Goal: Information Seeking & Learning: Check status

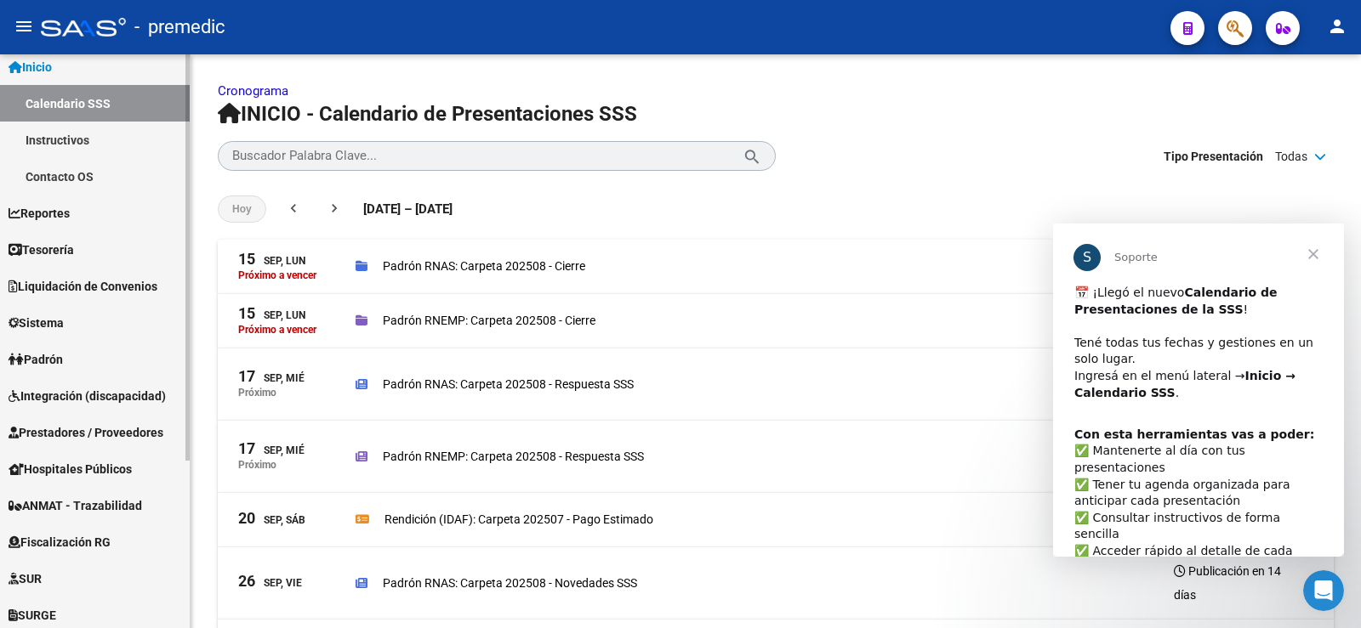
scroll to position [85, 0]
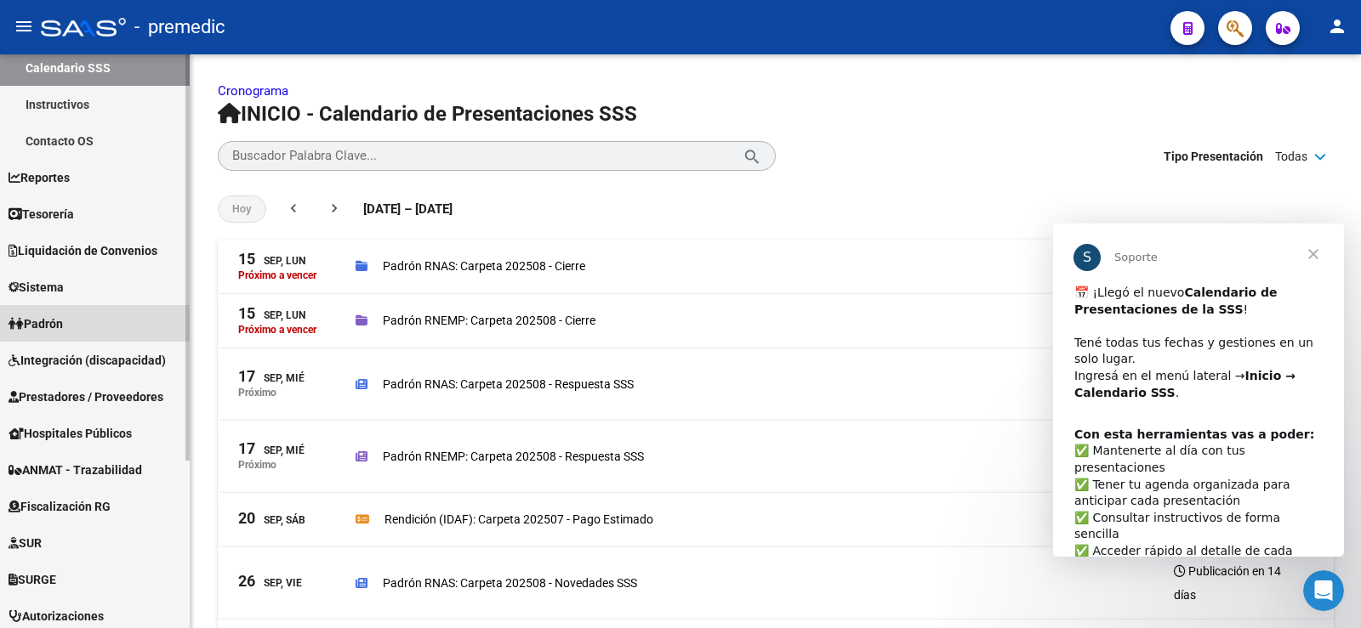
click at [63, 318] on span "Padrón" at bounding box center [36, 324] width 54 height 19
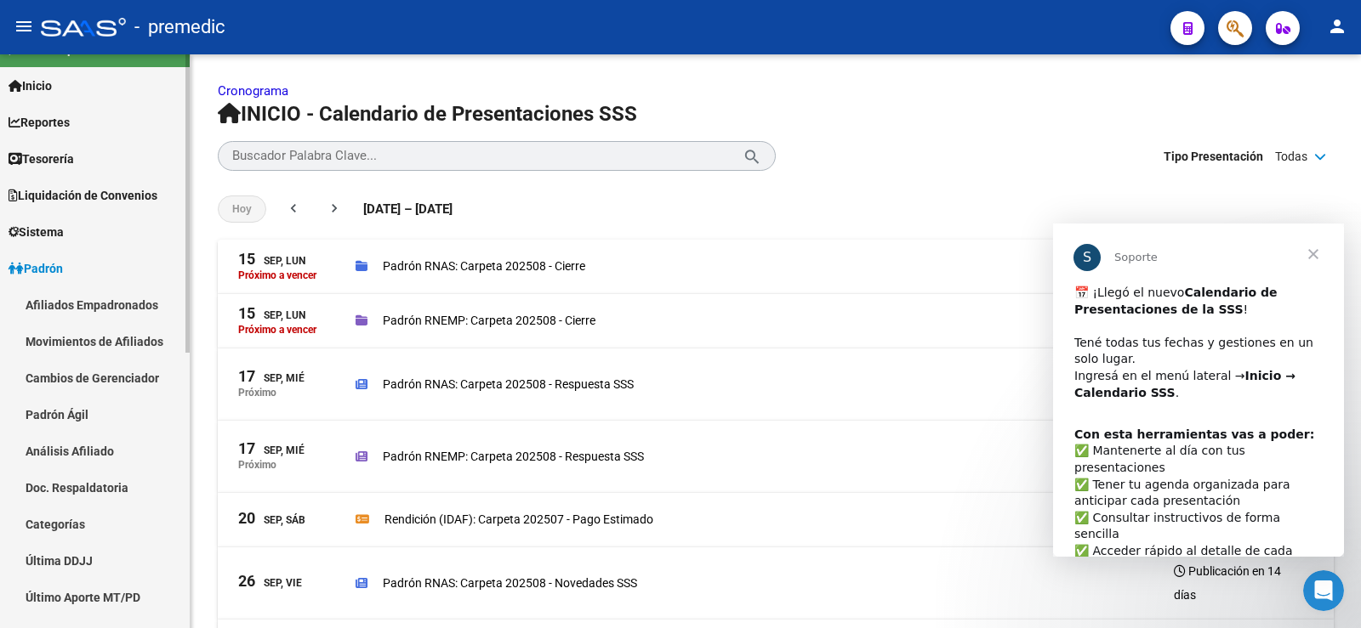
scroll to position [0, 0]
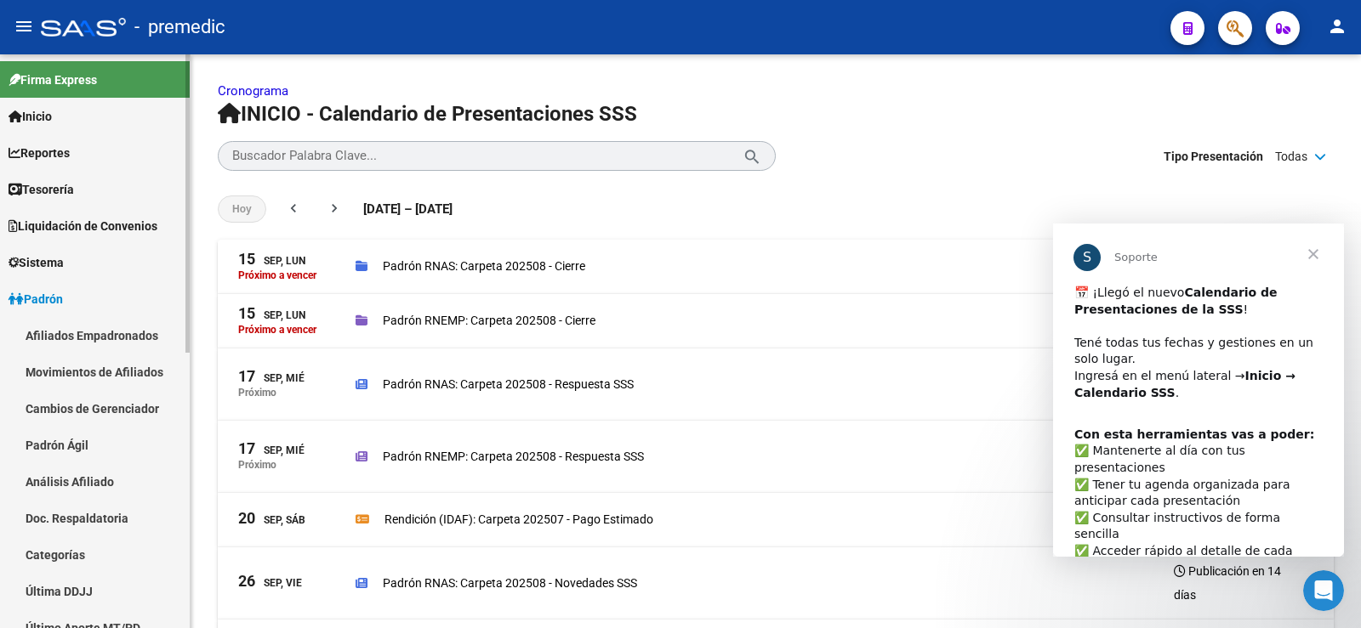
click at [64, 163] on link "Reportes" at bounding box center [95, 152] width 190 height 37
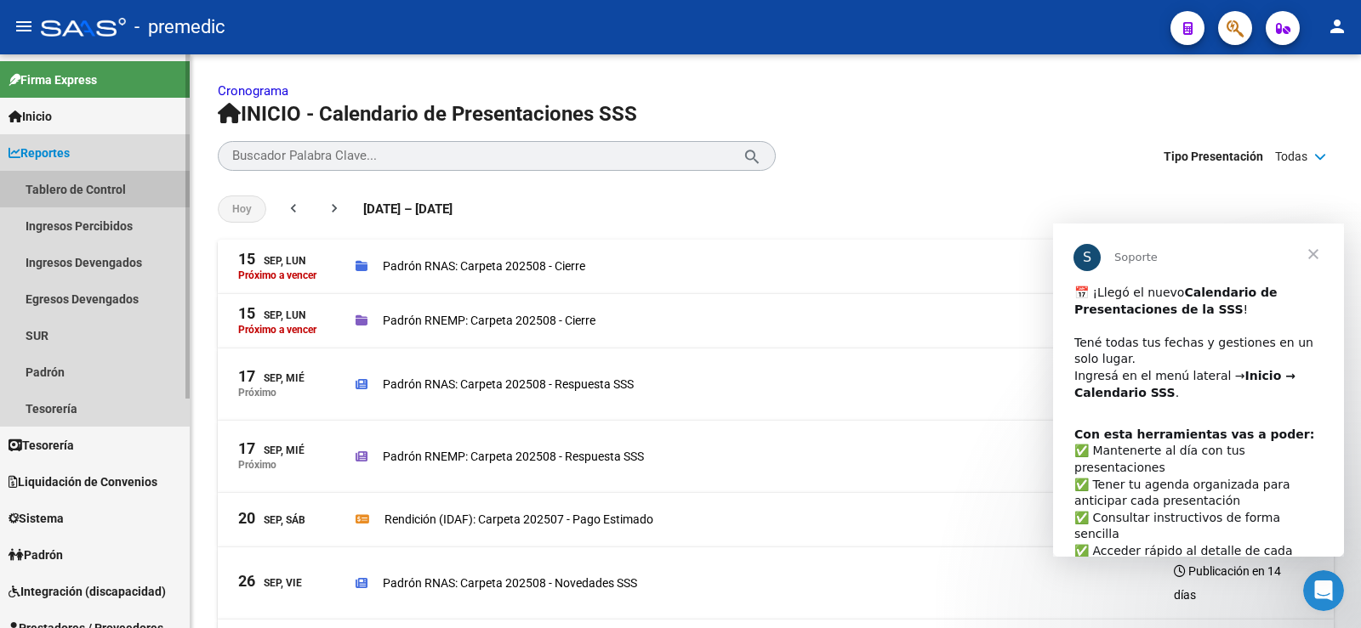
click at [68, 184] on link "Tablero de Control" at bounding box center [95, 189] width 190 height 37
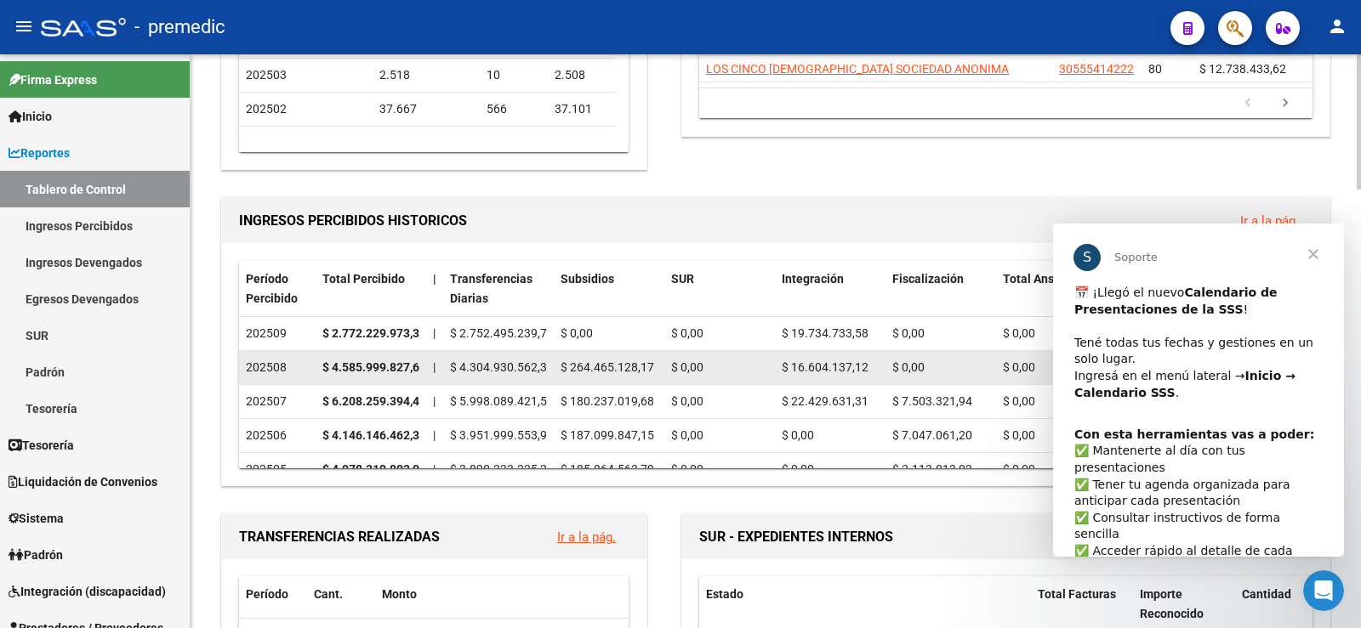
scroll to position [425, 0]
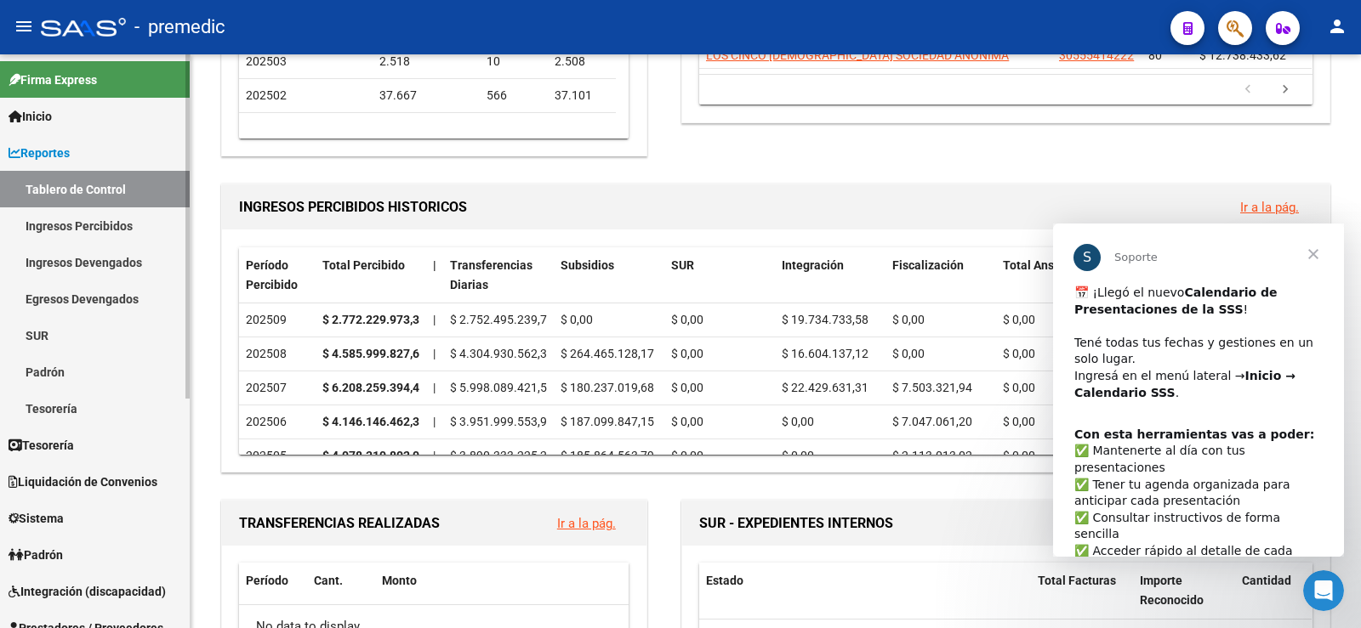
click at [65, 231] on link "Ingresos Percibidos" at bounding box center [95, 226] width 190 height 37
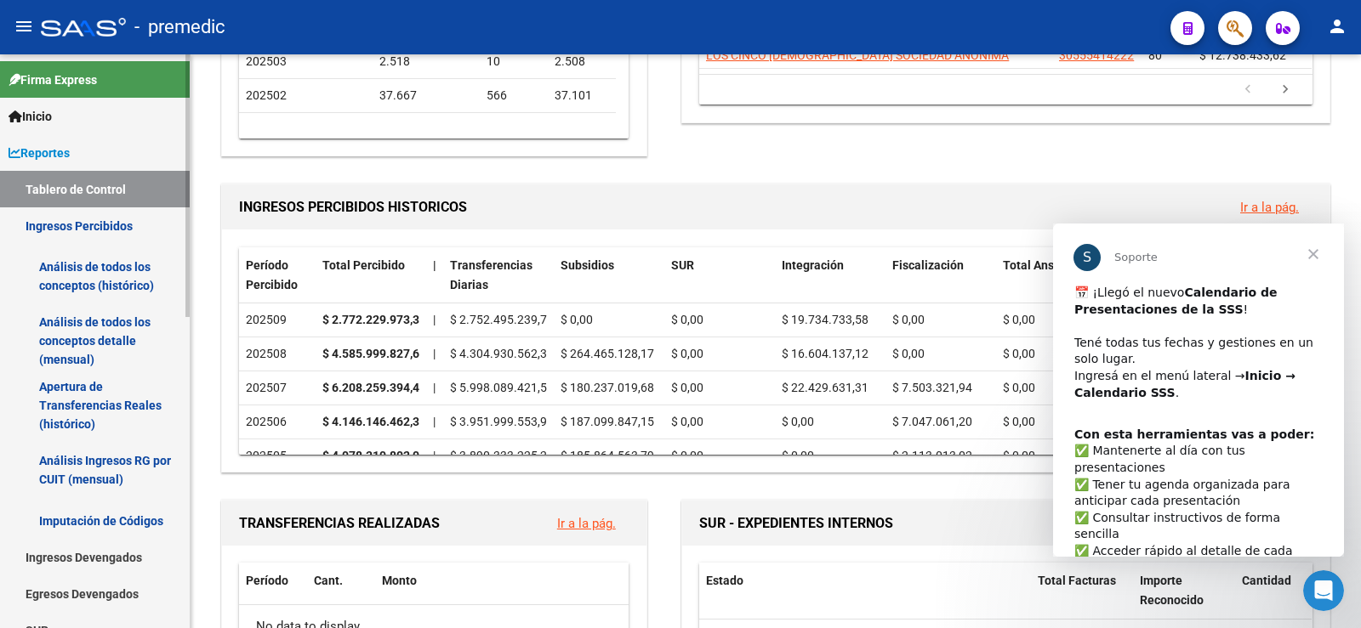
click at [82, 273] on link "Análisis de todos los conceptos (histórico)" at bounding box center [95, 276] width 190 height 65
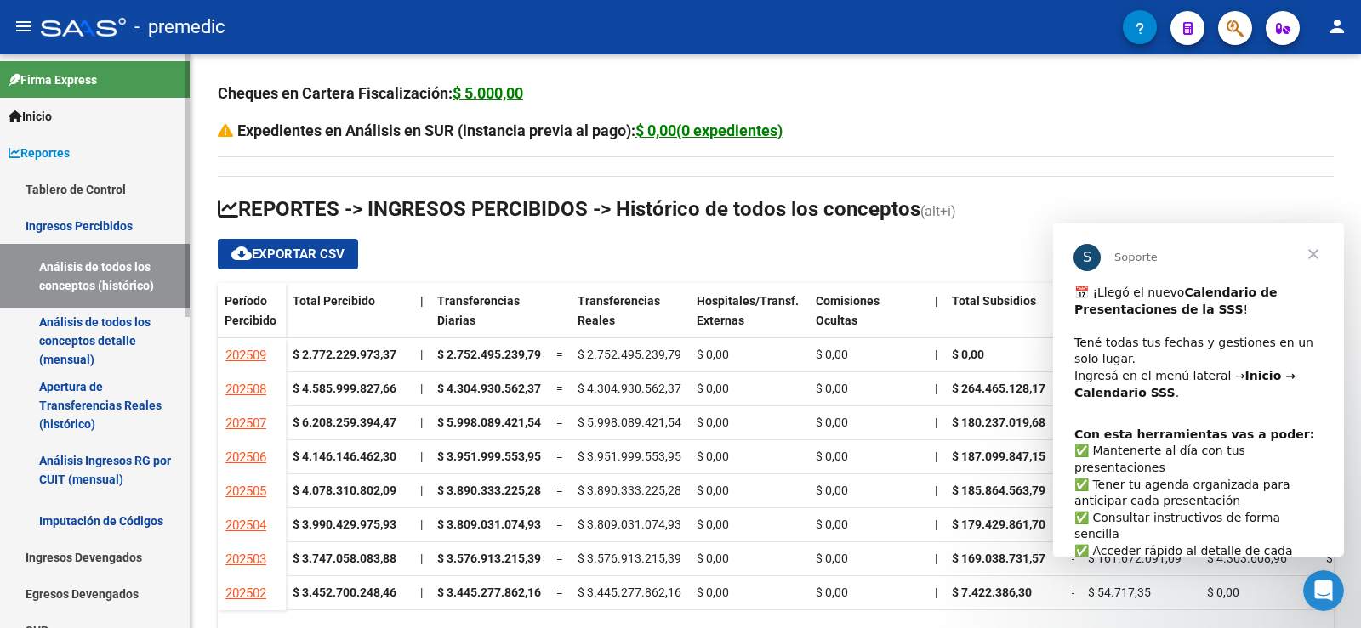
click at [123, 320] on link "Análisis de todos los conceptos detalle (mensual)" at bounding box center [95, 341] width 190 height 65
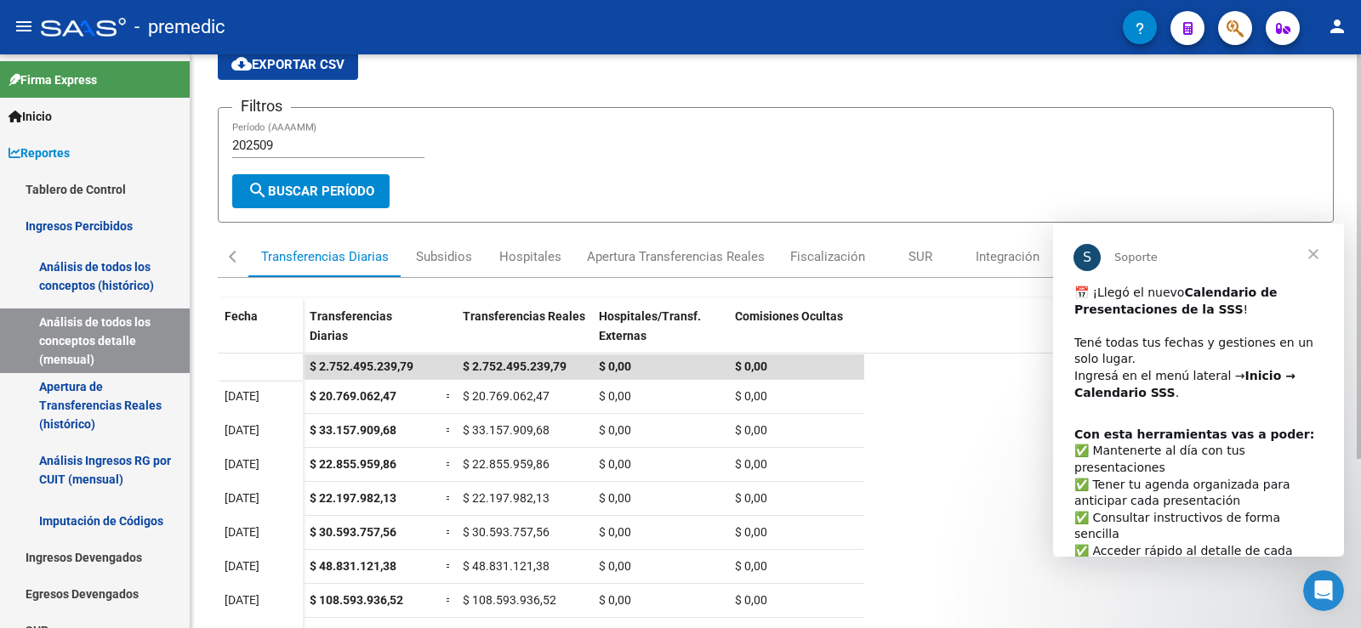
scroll to position [70, 0]
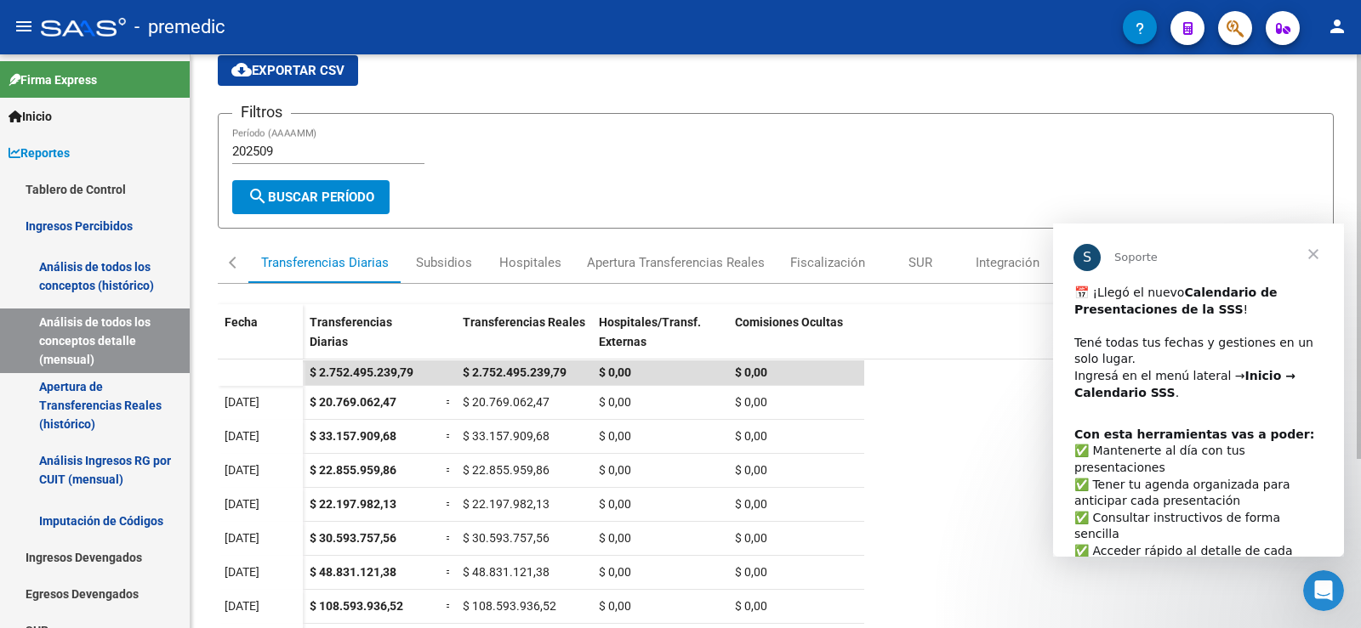
click at [288, 151] on input "202509" at bounding box center [328, 151] width 192 height 15
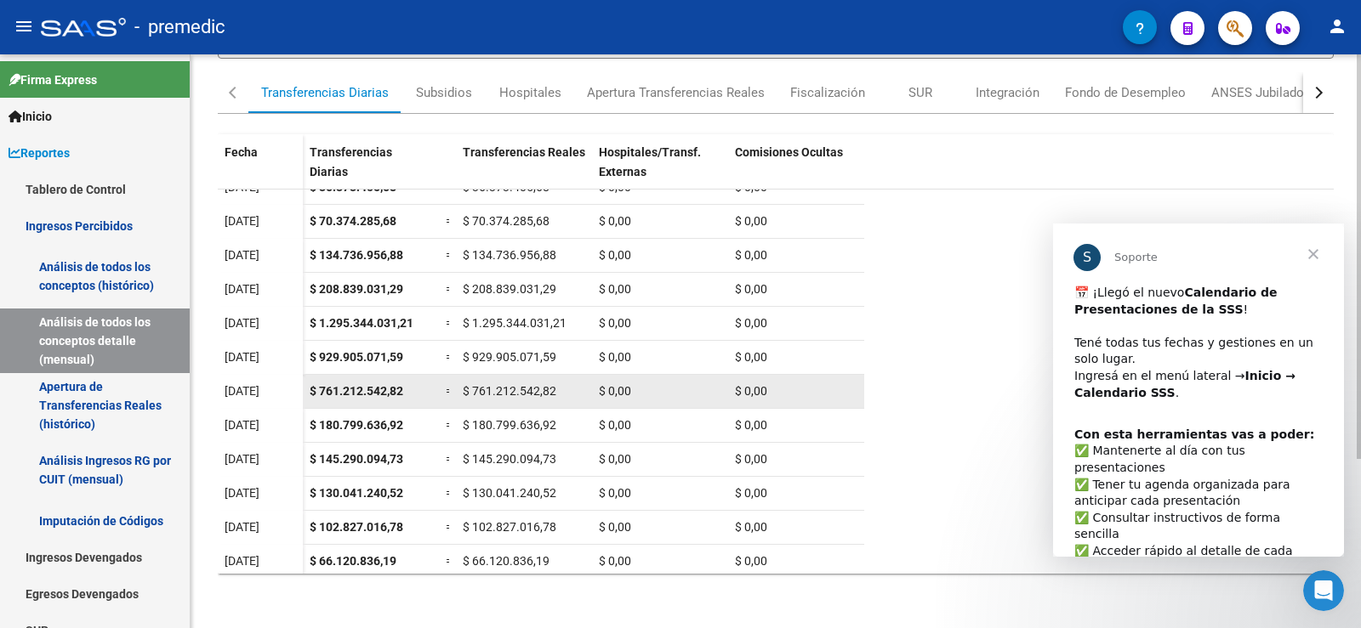
scroll to position [152, 0]
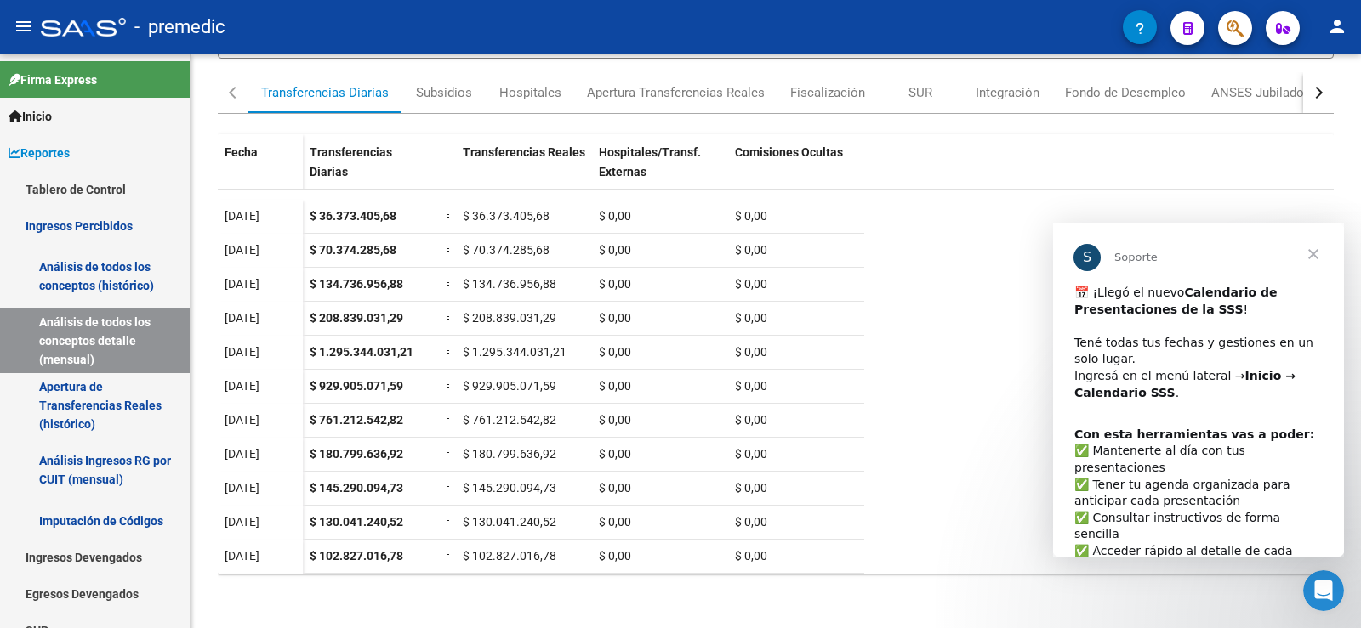
type input "202508"
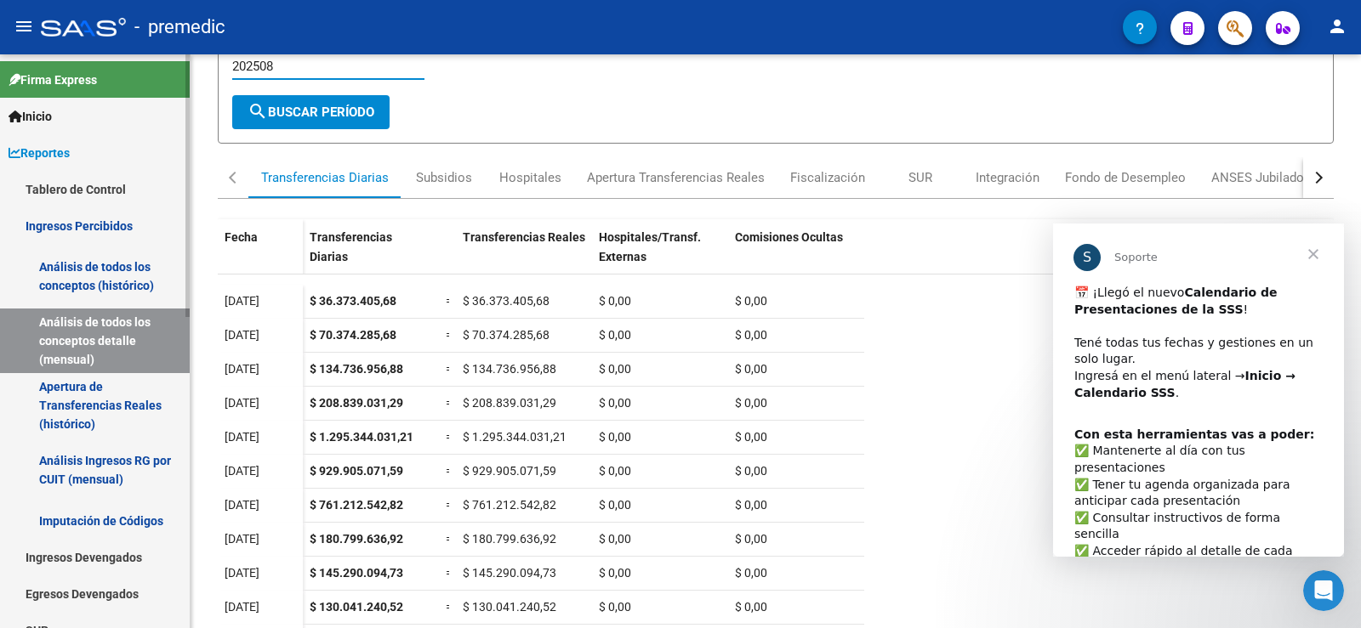
click at [106, 234] on link "Ingresos Percibidos" at bounding box center [95, 226] width 190 height 37
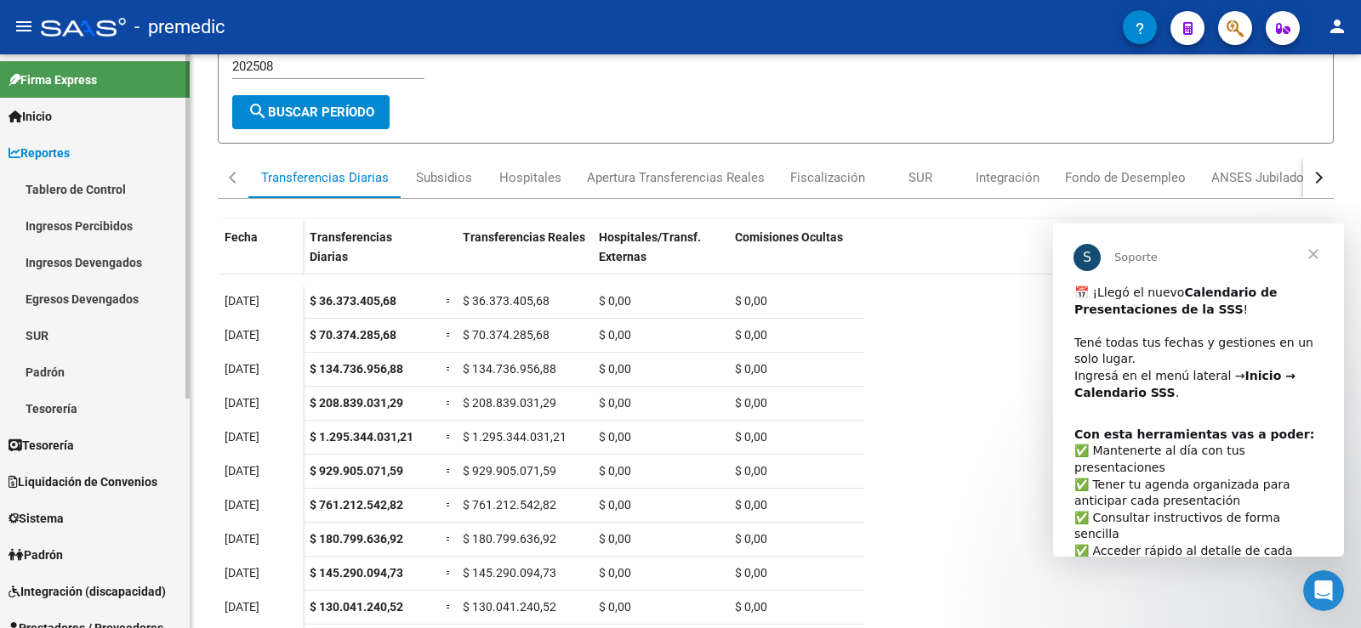
click at [111, 183] on link "Tablero de Control" at bounding box center [95, 189] width 190 height 37
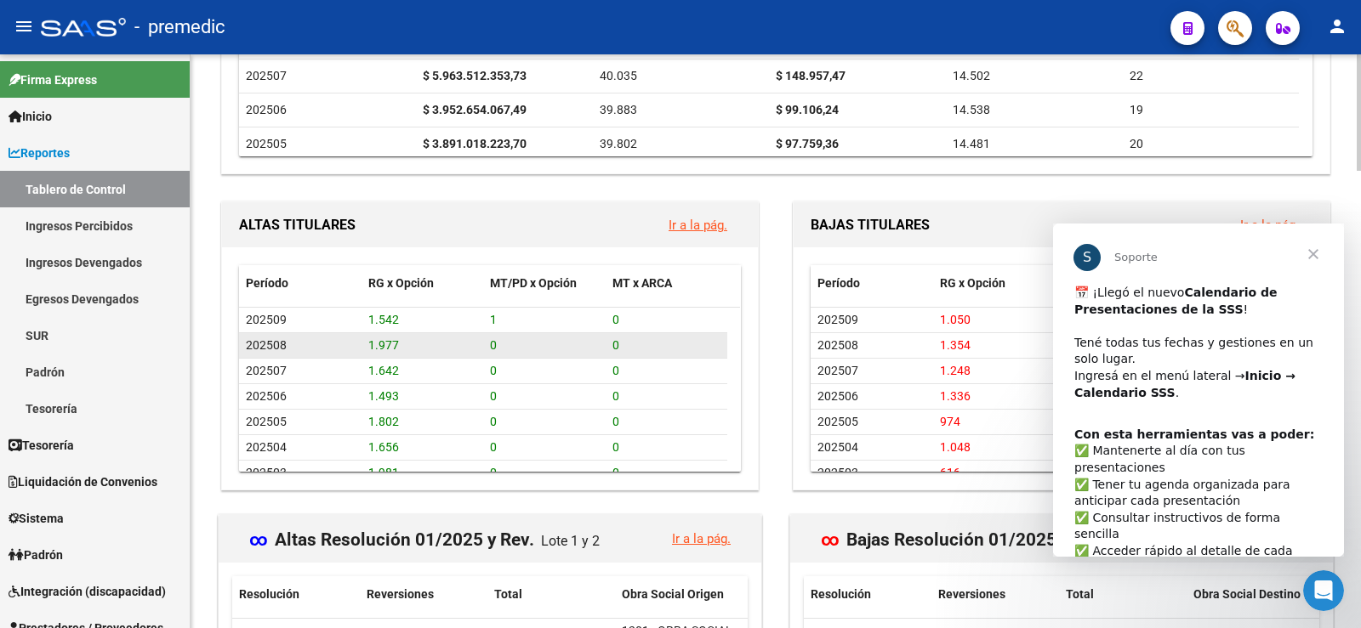
scroll to position [1515, 0]
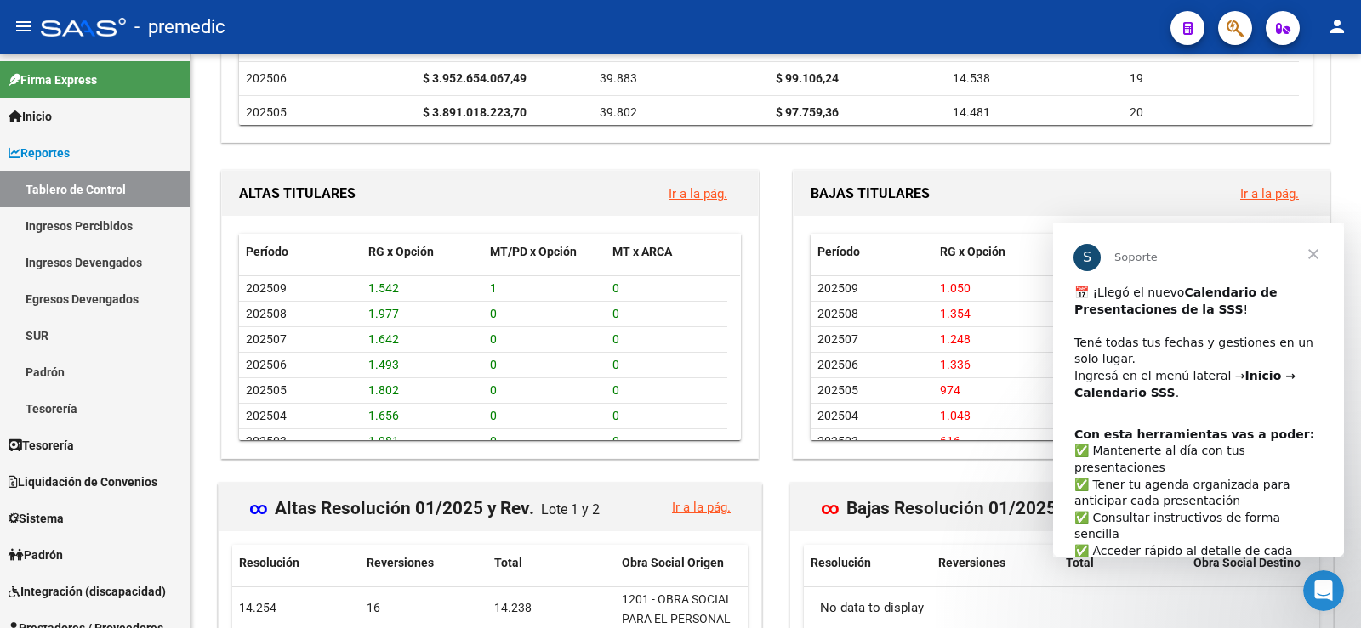
click at [1311, 248] on span "Cerrar" at bounding box center [1312, 254] width 61 height 61
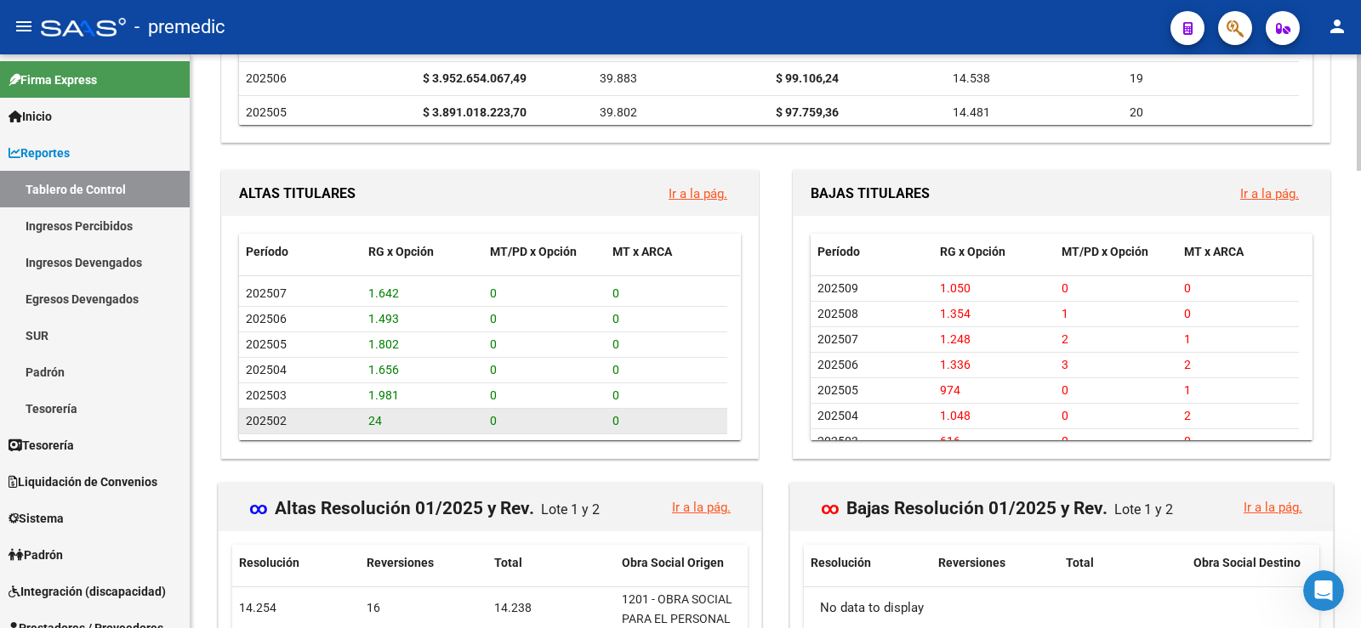
scroll to position [70, 0]
